Goal: Check status: Check status

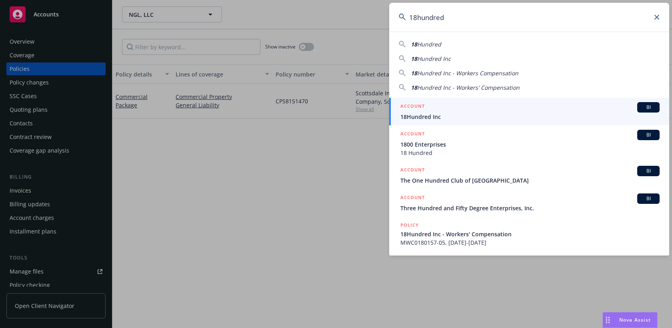
drag, startPoint x: 448, startPoint y: 18, endPoint x: 392, endPoint y: 18, distance: 56.0
click at [392, 17] on input "18hundred" at bounding box center [529, 17] width 280 height 29
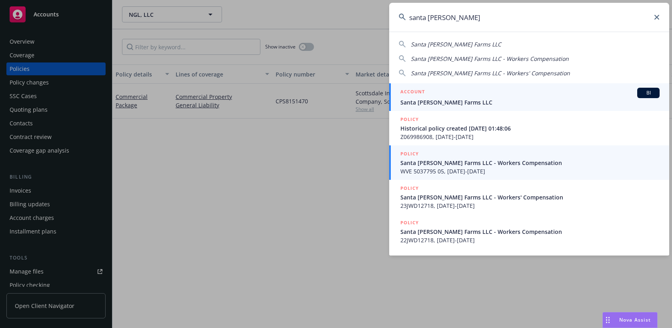
type input "santa rosa berry"
click at [448, 104] on span "Santa [PERSON_NAME] Farms LLC" at bounding box center [529, 102] width 259 height 8
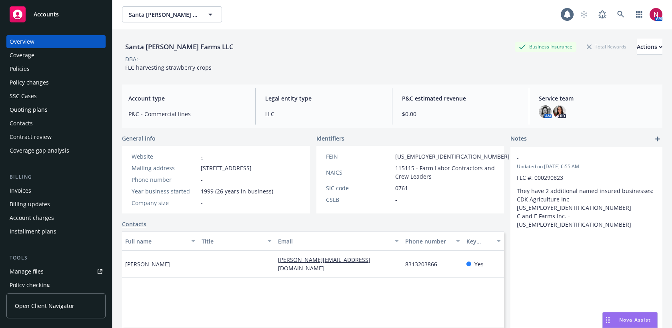
click at [49, 109] on div "Quoting plans" at bounding box center [56, 109] width 93 height 13
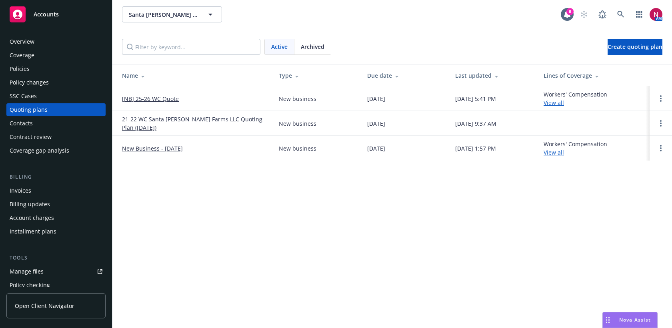
click at [156, 96] on link "[NB] 25-26 WC Quote" at bounding box center [150, 98] width 57 height 8
